Goal: Task Accomplishment & Management: Manage account settings

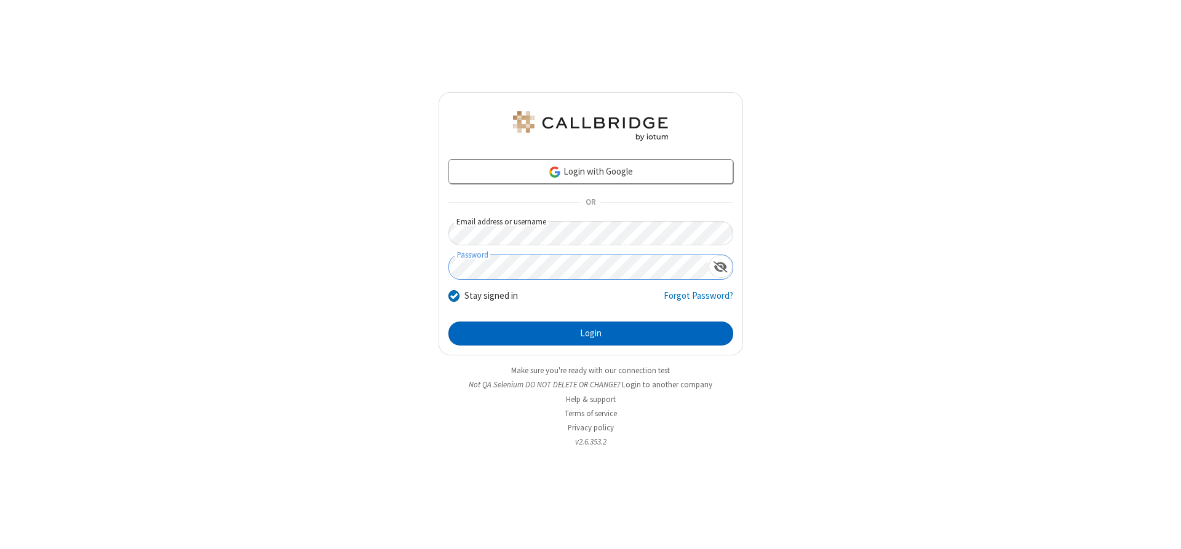
click at [590, 333] on button "Login" at bounding box center [590, 334] width 285 height 25
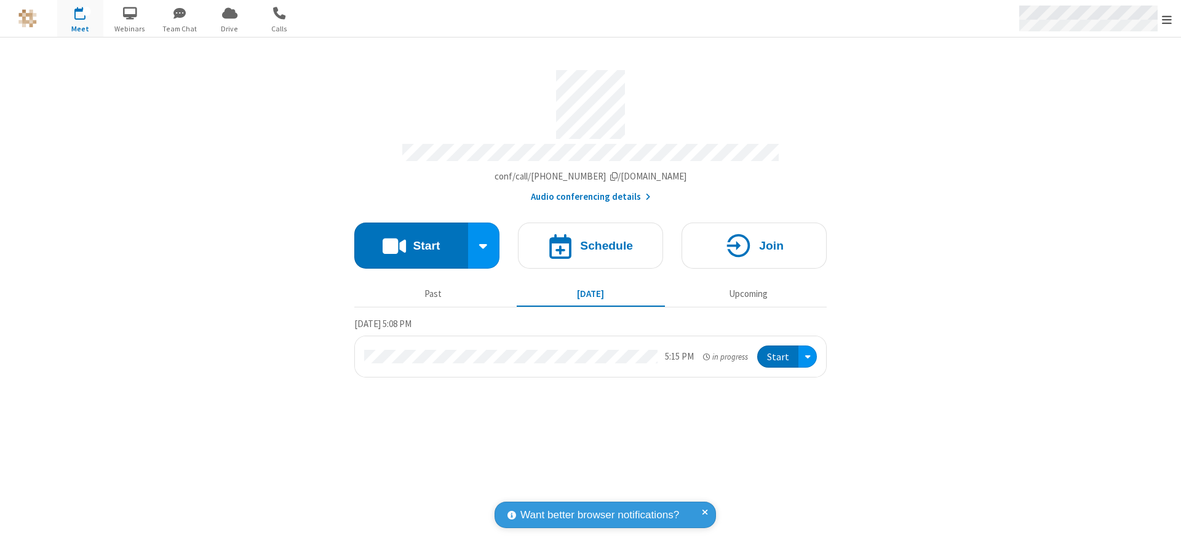
click at [1166, 19] on span "Open menu" at bounding box center [1167, 20] width 10 height 12
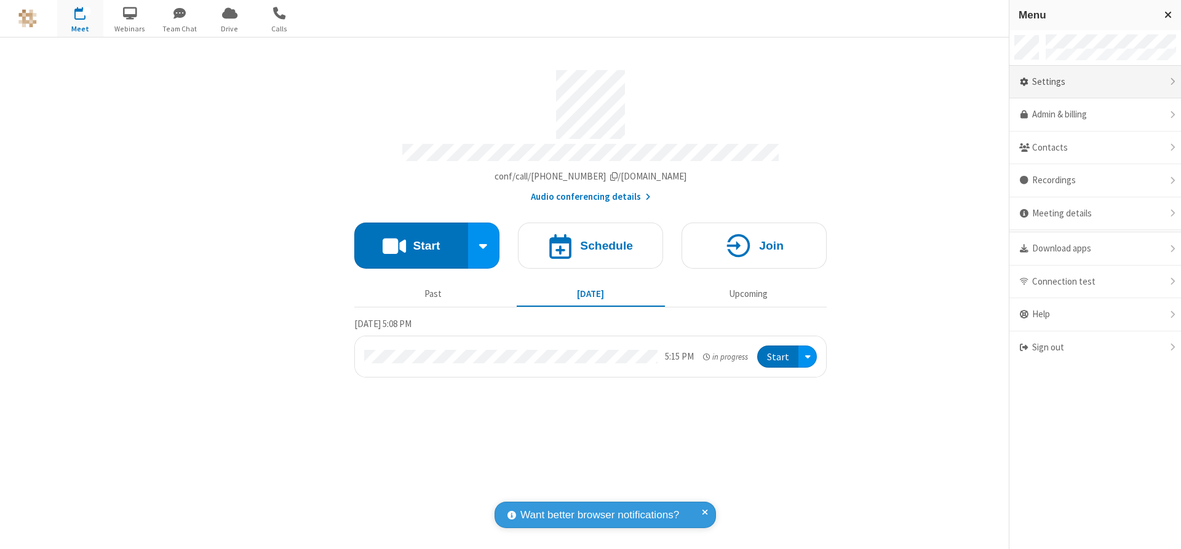
click at [1094, 82] on div "Settings" at bounding box center [1095, 82] width 172 height 33
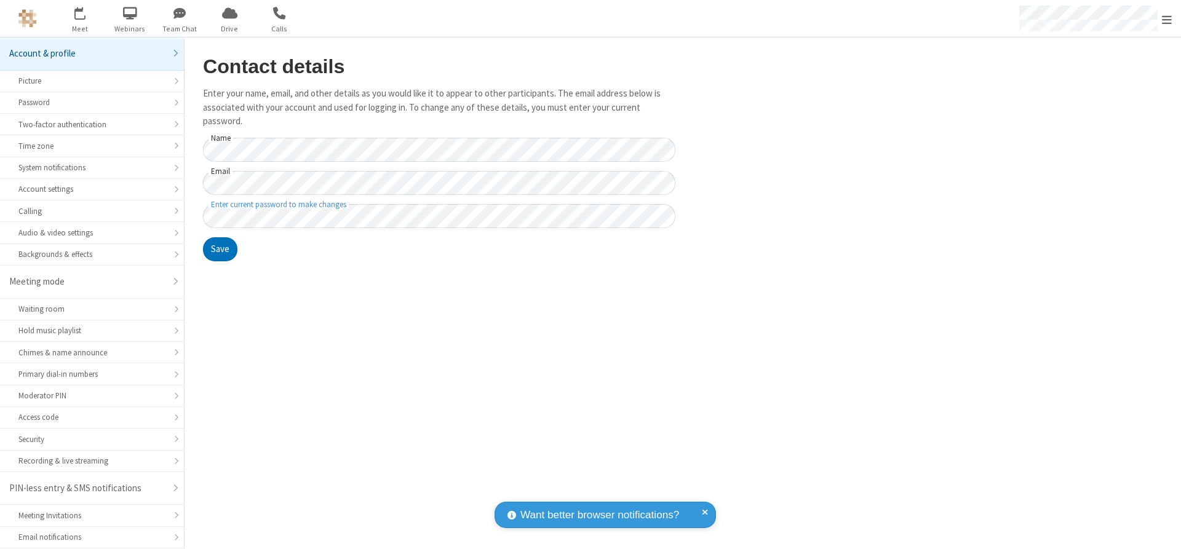
scroll to position [31, 0]
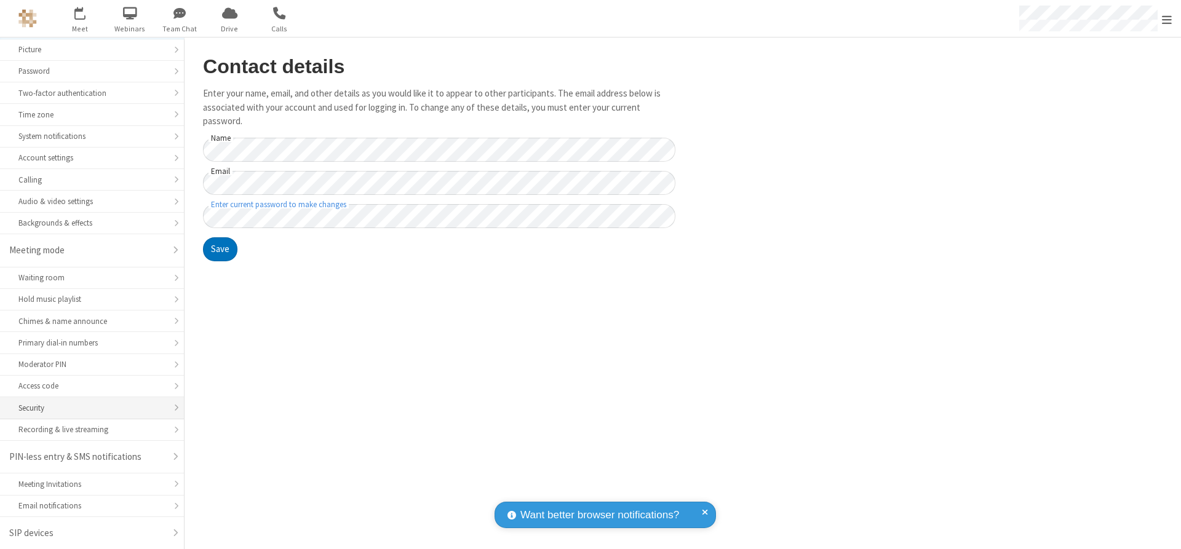
click at [87, 408] on div "Security" at bounding box center [91, 408] width 147 height 12
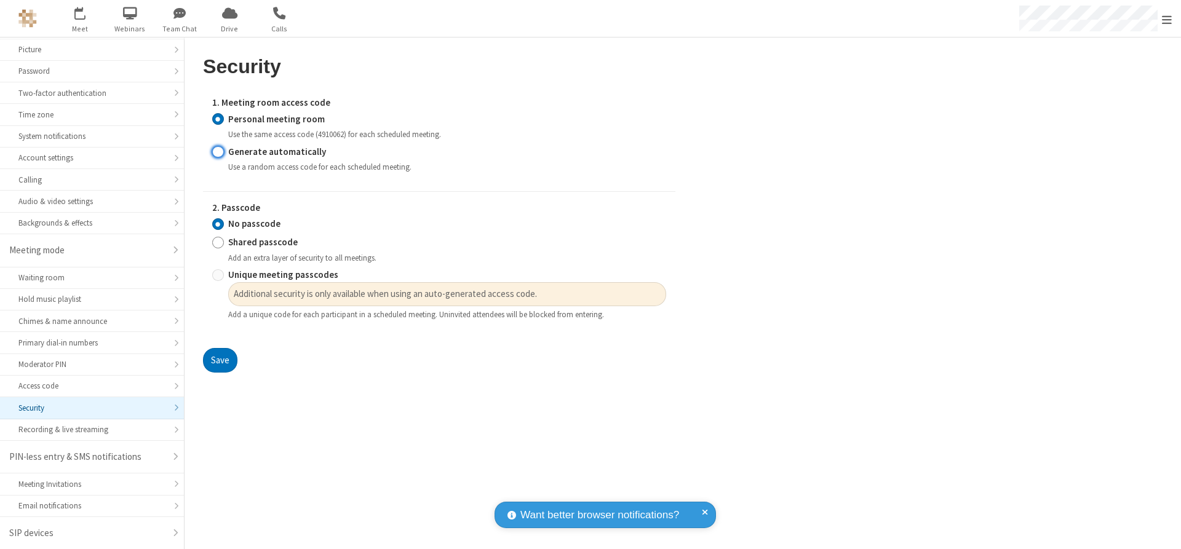
click at [218, 151] on input "Generate automatically" at bounding box center [218, 151] width 12 height 13
radio input "true"
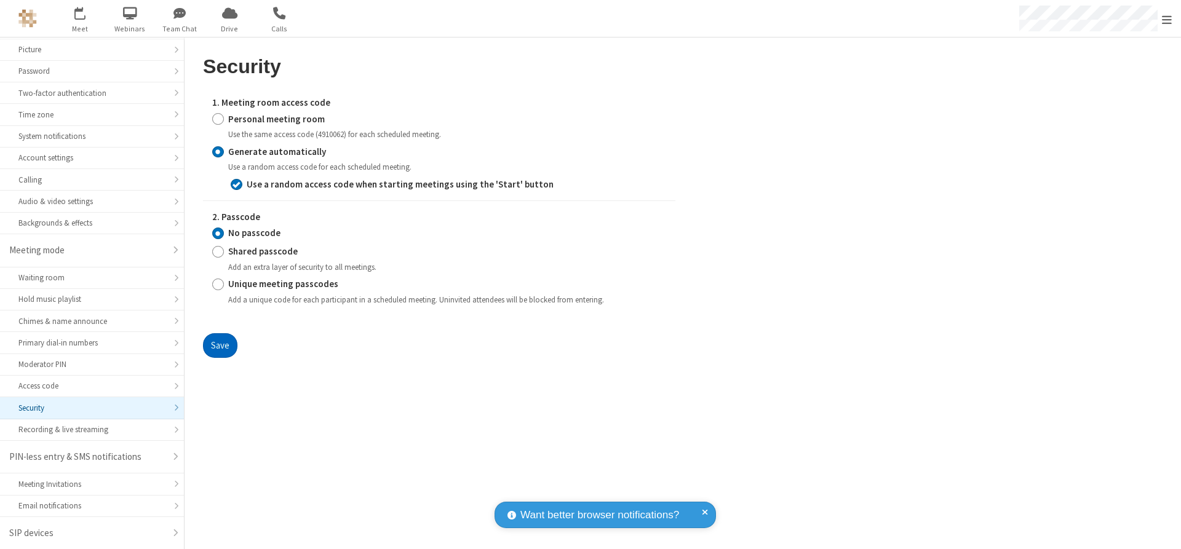
click at [220, 345] on button "Save" at bounding box center [220, 345] width 34 height 25
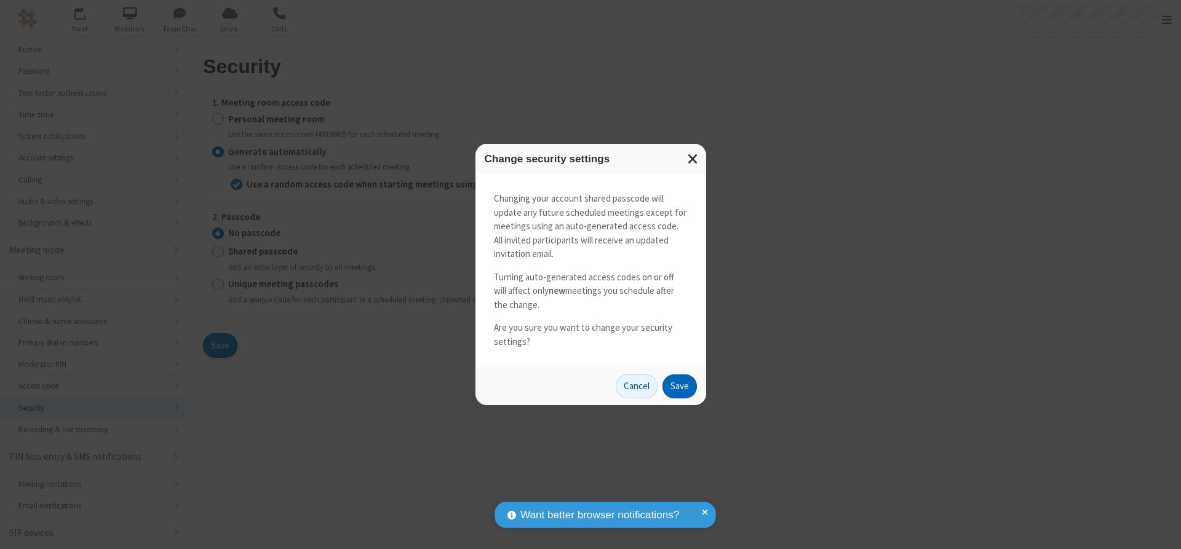
click at [679, 386] on button "Save" at bounding box center [679, 386] width 34 height 25
